Goal: Check status: Check status

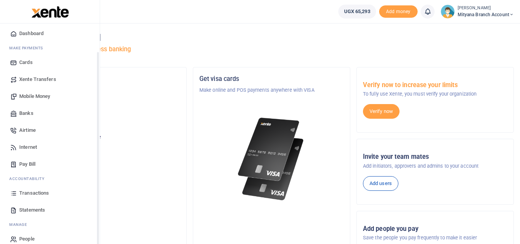
scroll to position [31, 0]
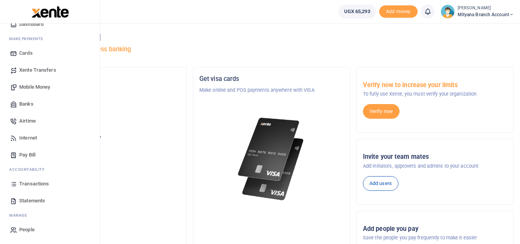
click at [38, 185] on span "Transactions" at bounding box center [34, 184] width 30 height 8
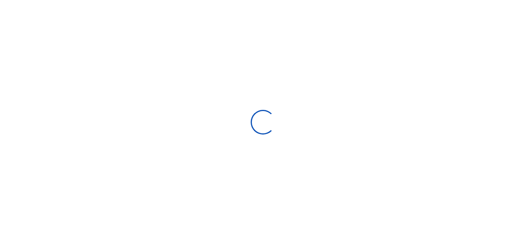
select select
type input "[DATE] - [DATE]"
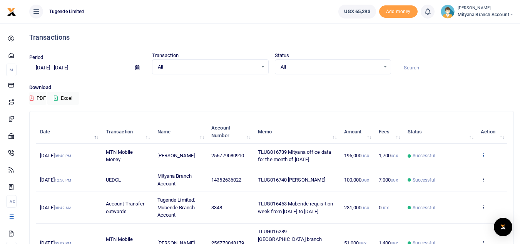
click at [486, 156] on icon at bounding box center [483, 154] width 5 height 5
click at [453, 168] on link "View details" at bounding box center [455, 167] width 61 height 11
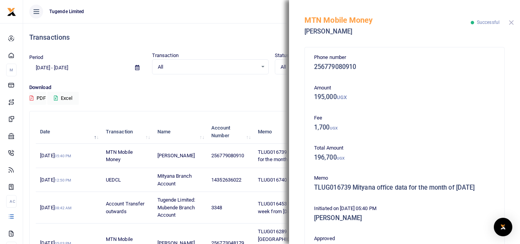
click at [511, 21] on button "Close" at bounding box center [511, 22] width 5 height 5
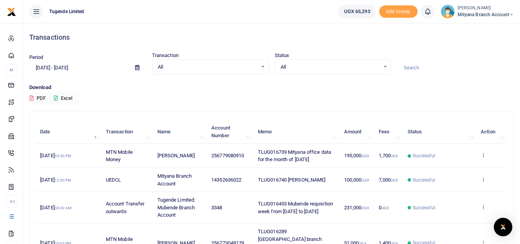
click at [482, 177] on icon at bounding box center [483, 178] width 5 height 5
click at [455, 189] on link "View details" at bounding box center [455, 192] width 61 height 11
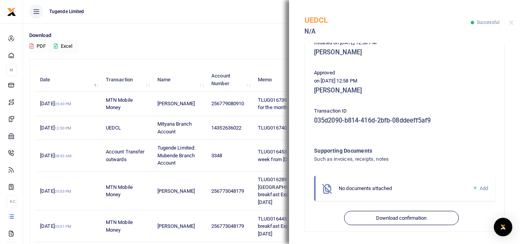
scroll to position [116, 0]
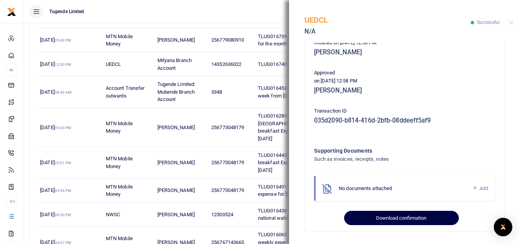
click at [402, 216] on button "Download confirmation" at bounding box center [401, 218] width 114 height 15
